Goal: Use online tool/utility: Utilize a website feature to perform a specific function

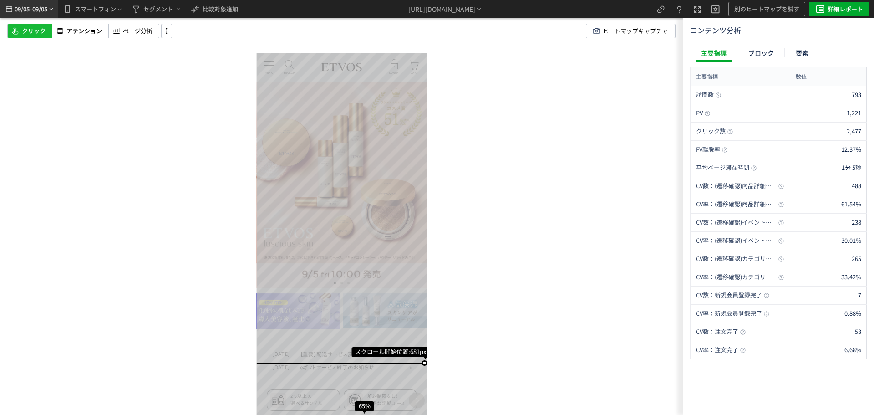
drag, startPoint x: 14, startPoint y: 14, endPoint x: 46, endPoint y: 77, distance: 71.3
click at [14, 14] on icon "heatmap-top-bar" at bounding box center [9, 9] width 10 height 11
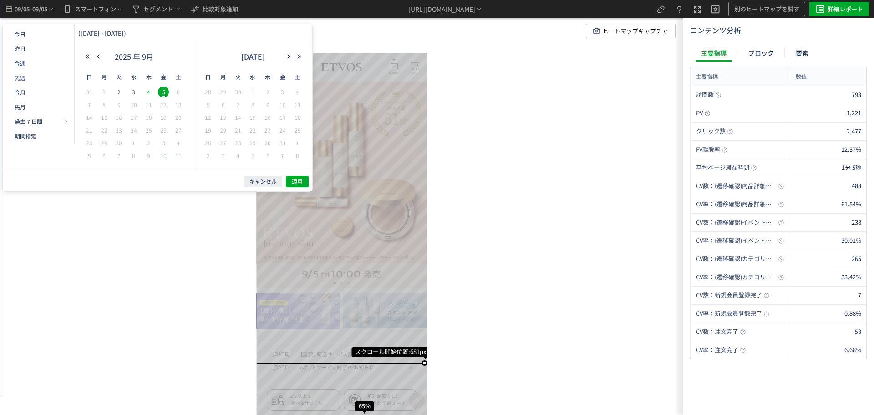
click at [149, 91] on span "4" at bounding box center [148, 92] width 11 height 11
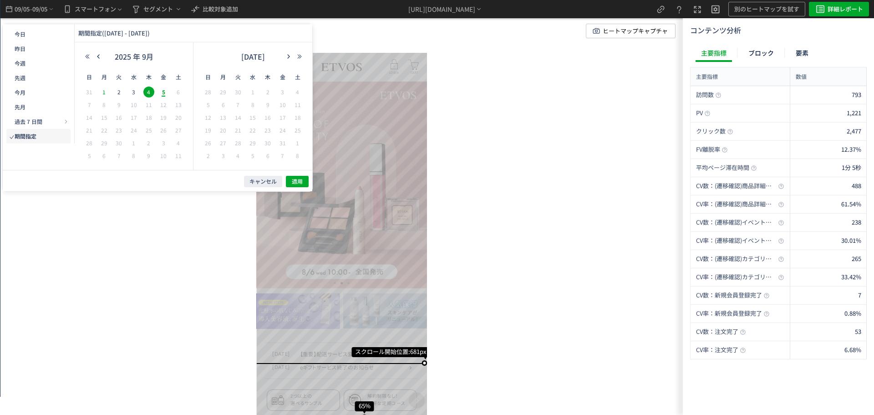
click at [105, 91] on span "1" at bounding box center [104, 92] width 11 height 11
click at [294, 181] on span "適用" at bounding box center [297, 182] width 11 height 8
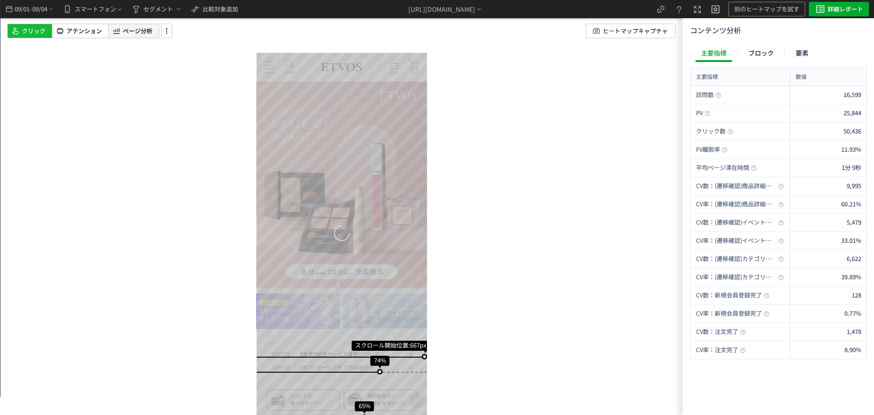
click at [129, 34] on span "ページ分析" at bounding box center [138, 31] width 30 height 9
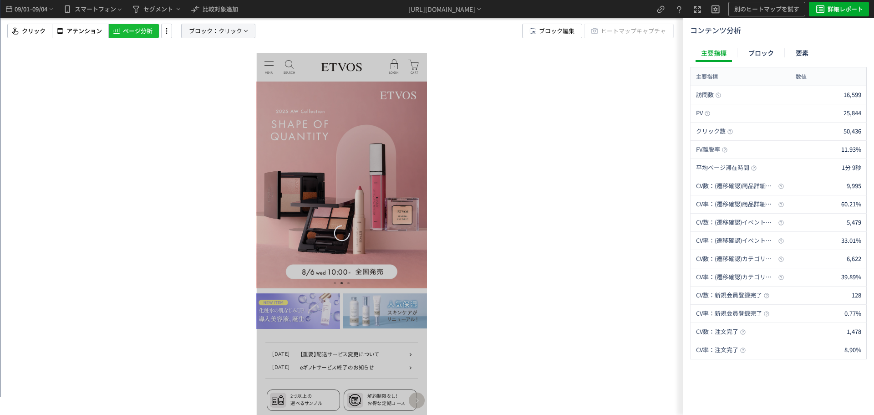
click at [235, 34] on span "クリック" at bounding box center [231, 31] width 24 height 14
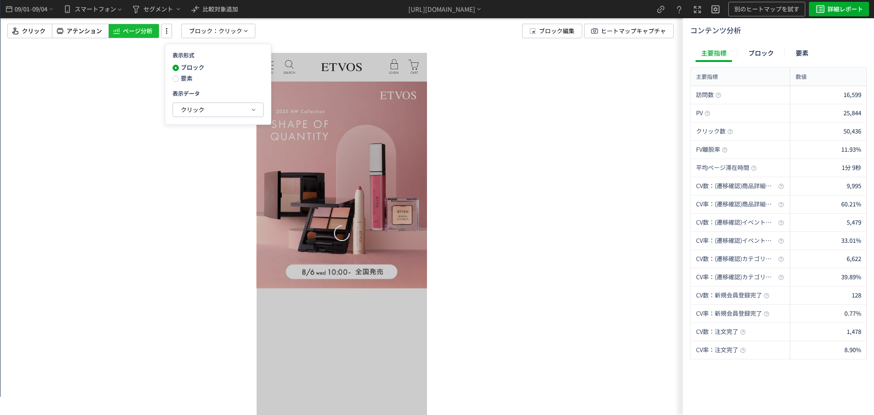
click at [192, 83] on div "ブロック 要素" at bounding box center [196, 75] width 46 height 22
click at [189, 79] on span "要素" at bounding box center [186, 78] width 14 height 9
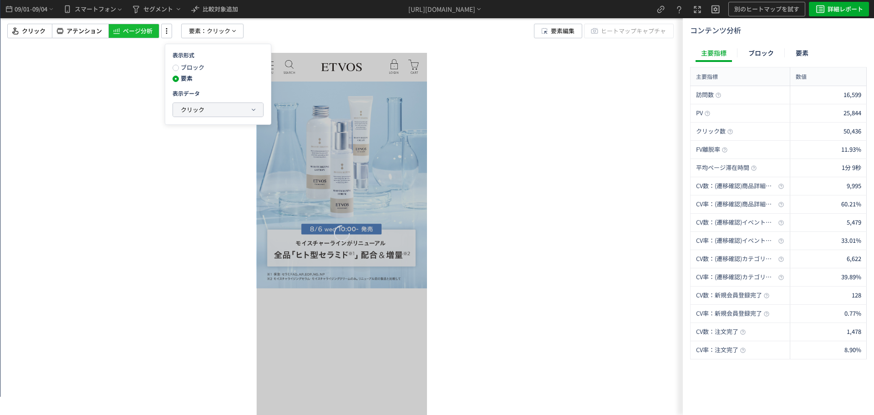
click at [193, 112] on span "クリック" at bounding box center [193, 109] width 24 height 9
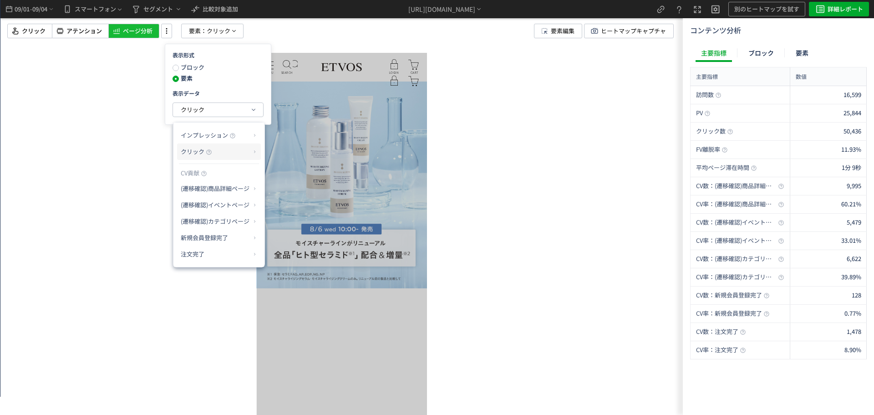
click at [234, 151] on p "クリック" at bounding box center [216, 151] width 70 height 15
click at [284, 171] on li "クリック率" at bounding box center [291, 173] width 49 height 16
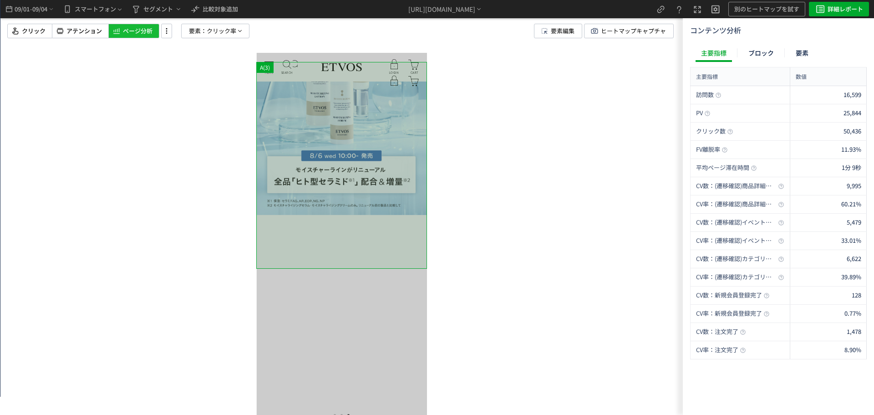
scroll to position [137, 0]
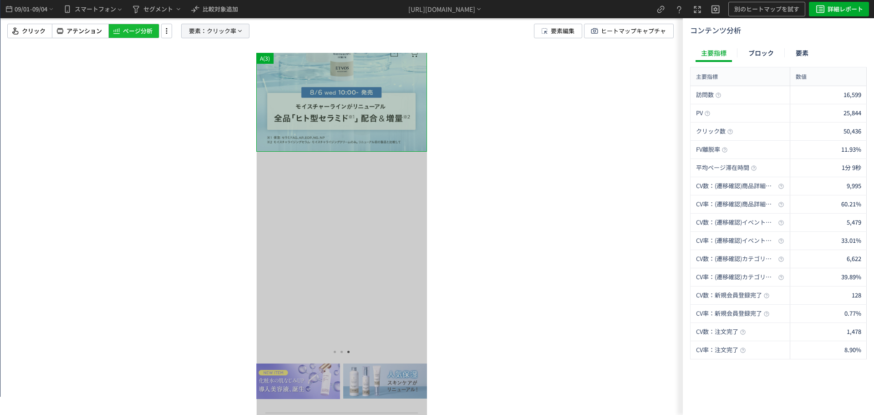
click at [188, 27] on p "要素： [PERSON_NAME]率" at bounding box center [215, 31] width 68 height 15
click at [214, 104] on button "クリック率" at bounding box center [215, 110] width 90 height 14
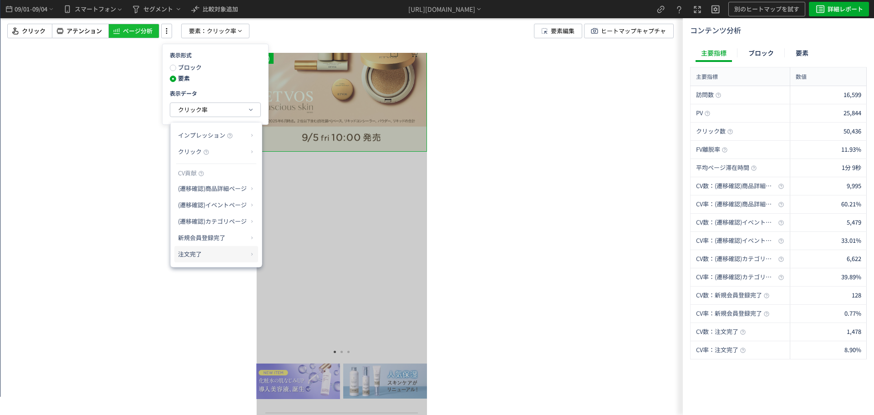
click at [245, 253] on p "注文完了" at bounding box center [213, 253] width 70 height 15
click at [288, 271] on li "CV貢献率" at bounding box center [280, 276] width 32 height 16
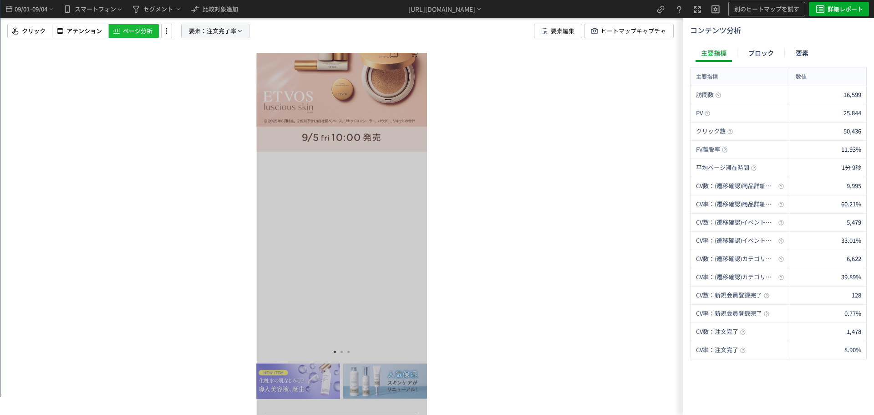
click at [238, 34] on icon at bounding box center [239, 30] width 7 height 7
click at [220, 103] on div "注文完了率" at bounding box center [215, 110] width 90 height 14
click at [216, 110] on button "注文完了率" at bounding box center [215, 110] width 90 height 14
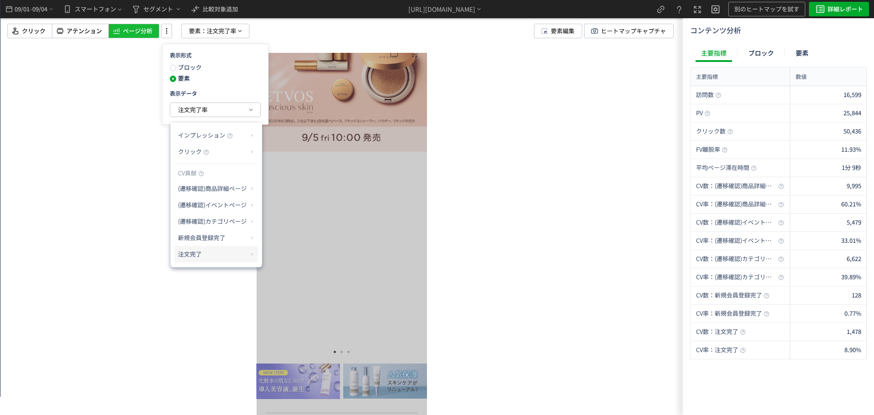
click at [201, 252] on p "注文完了" at bounding box center [213, 253] width 70 height 15
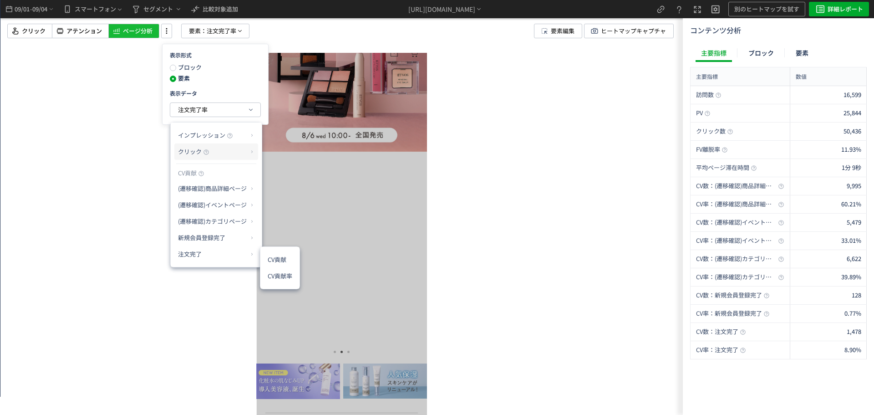
click at [217, 152] on p "クリック" at bounding box center [213, 151] width 70 height 15
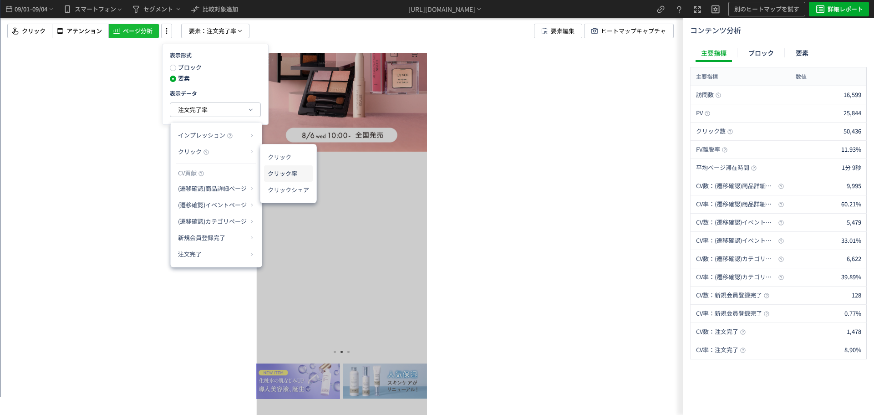
click at [297, 173] on li "クリック率" at bounding box center [288, 173] width 49 height 16
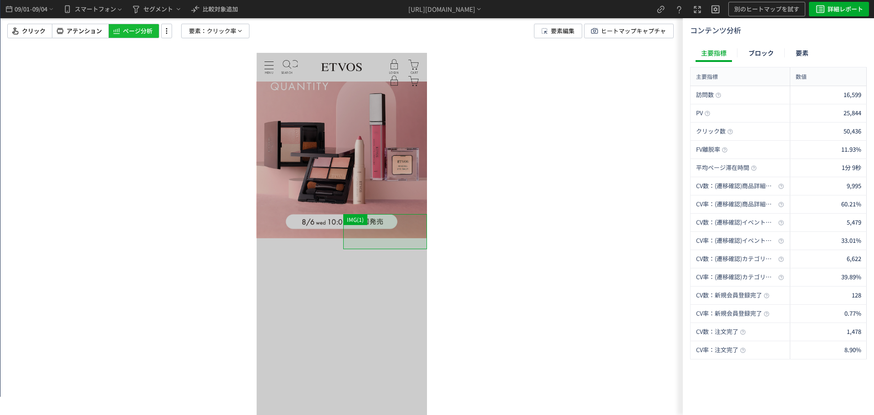
scroll to position [0, 0]
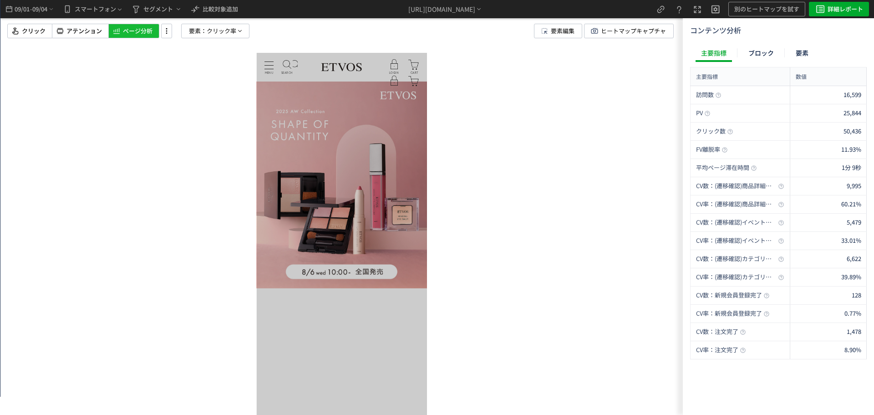
click at [516, 166] on div at bounding box center [341, 207] width 683 height 415
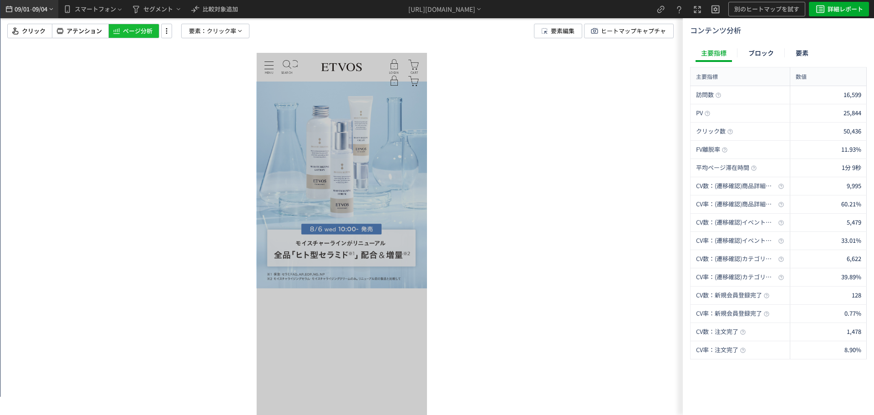
click at [45, 9] on span "09/04" at bounding box center [39, 9] width 15 height 18
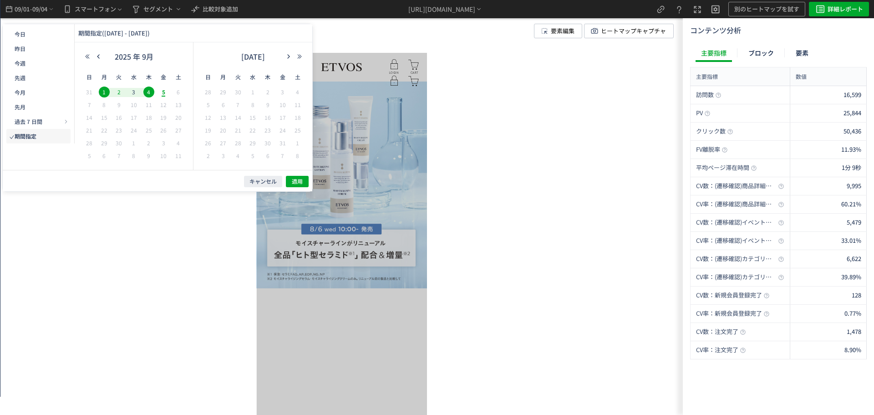
click at [122, 94] on span "2" at bounding box center [118, 92] width 11 height 11
click at [154, 93] on span "4" at bounding box center [148, 92] width 11 height 11
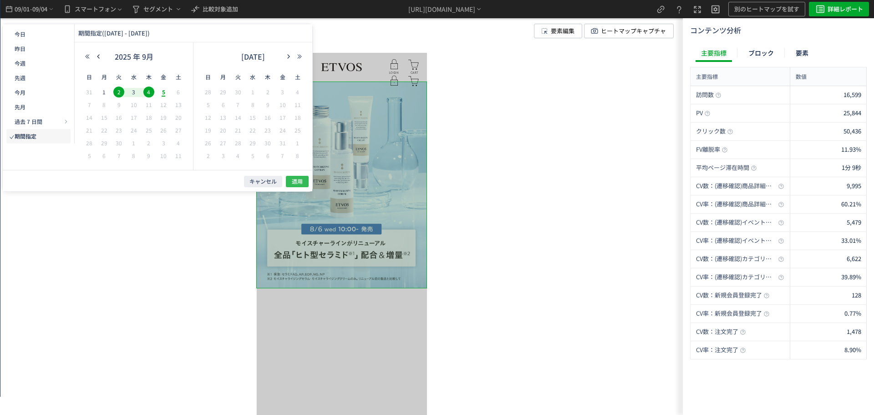
click at [297, 178] on span "適用" at bounding box center [297, 182] width 11 height 8
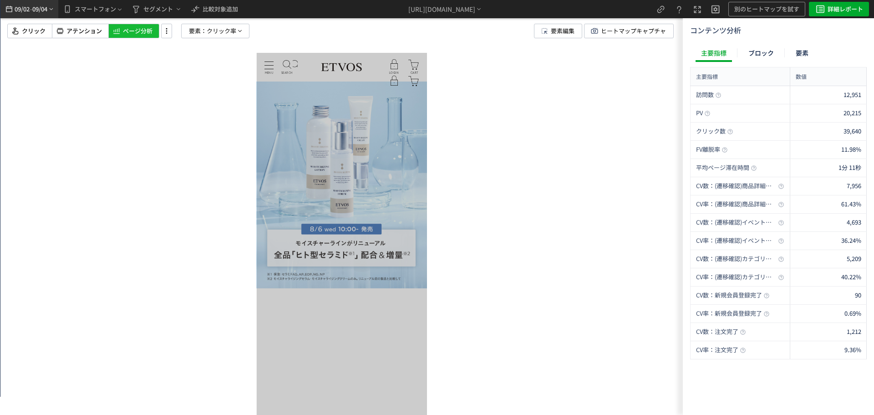
click at [42, 13] on span "09/04" at bounding box center [39, 9] width 15 height 18
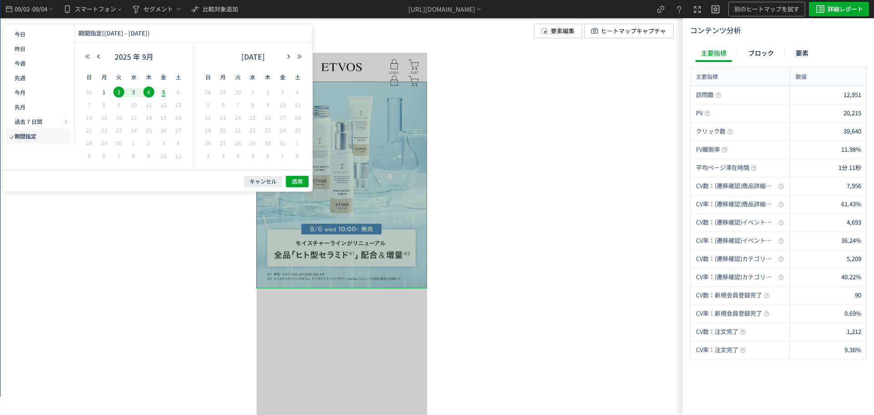
click at [378, 33] on div "クリック アテンション ページ分析 要素： クリック率 要素編集 ヒートマップキャプチャ" at bounding box center [348, 31] width 683 height 15
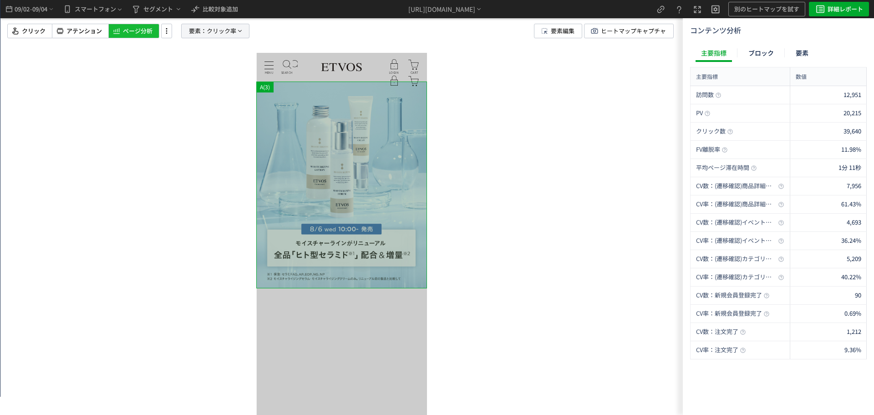
click at [227, 30] on span "クリック率" at bounding box center [222, 31] width 30 height 14
click at [192, 110] on span "クリック率" at bounding box center [193, 109] width 30 height 9
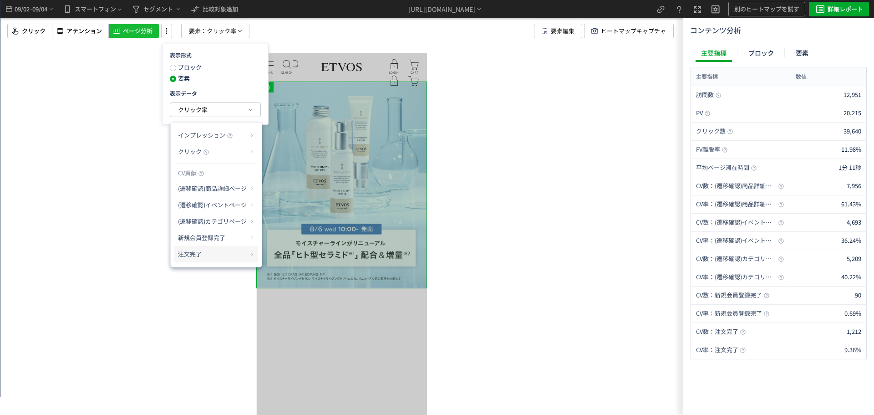
click at [203, 256] on p "注文完了" at bounding box center [213, 253] width 70 height 15
click at [274, 274] on li "CV貢献率" at bounding box center [280, 276] width 32 height 16
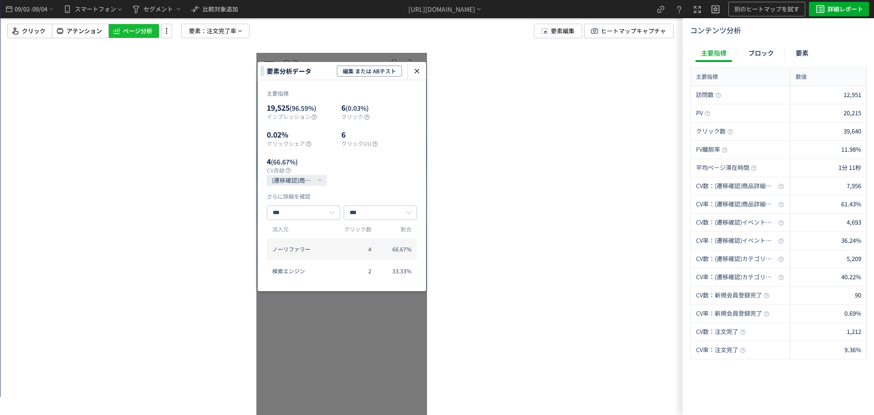
click at [417, 70] on icon "heatmap-click-data-modal" at bounding box center [417, 71] width 11 height 11
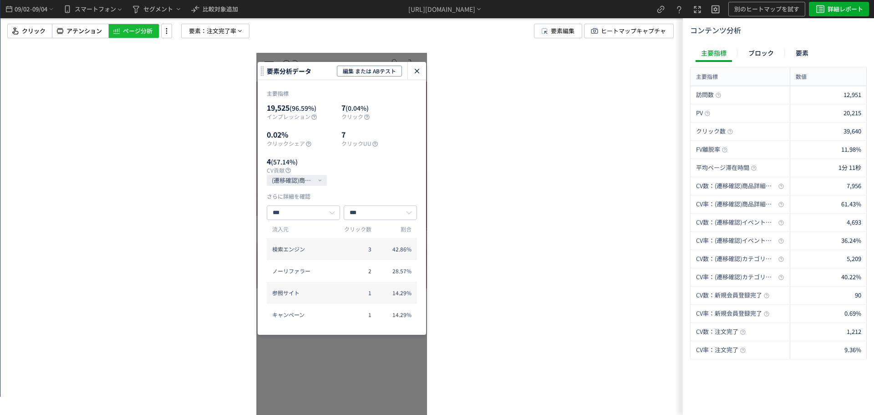
click at [421, 73] on icon "heatmap-click-data-modal" at bounding box center [417, 71] width 11 height 11
